Goal: Task Accomplishment & Management: Use online tool/utility

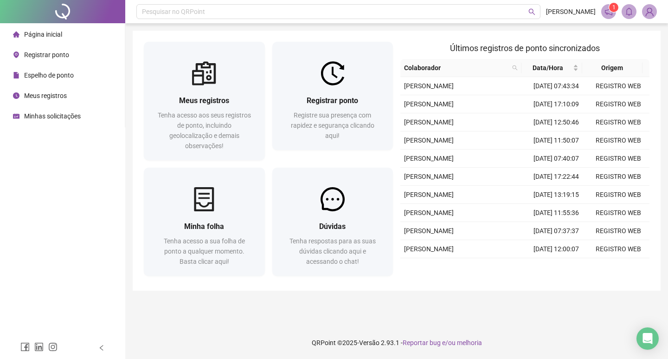
click at [79, 78] on li "Espelho de ponto" at bounding box center [62, 75] width 121 height 19
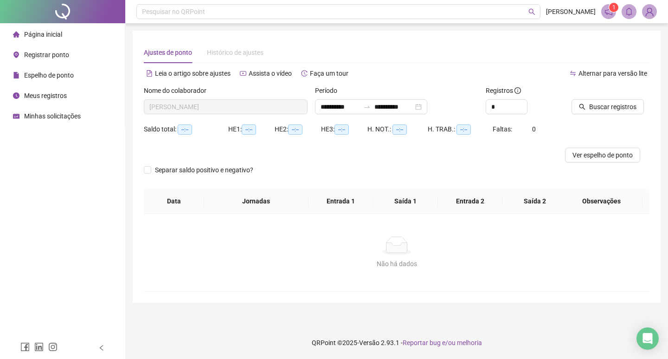
type input "**********"
click at [575, 151] on span "Ver espelho de ponto" at bounding box center [603, 155] width 60 height 10
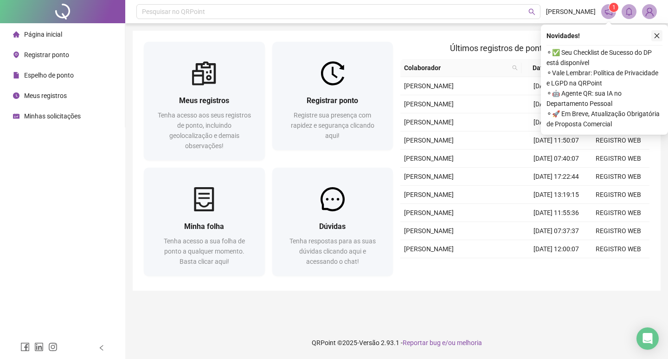
click at [655, 36] on icon "close" at bounding box center [657, 35] width 6 height 6
